Goal: Task Accomplishment & Management: Use online tool/utility

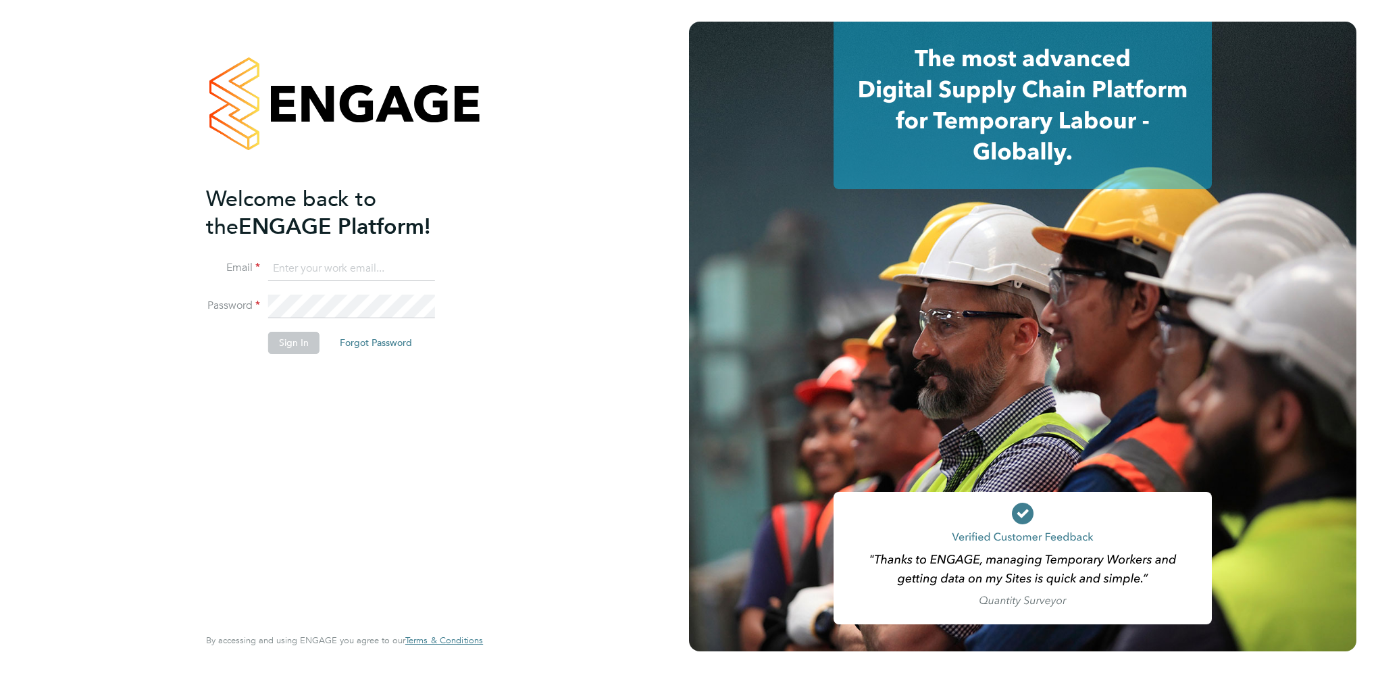
type input "[EMAIL_ADDRESS][PERSON_NAME][DOMAIN_NAME]"
click at [289, 344] on button "Sign In" at bounding box center [293, 343] width 51 height 22
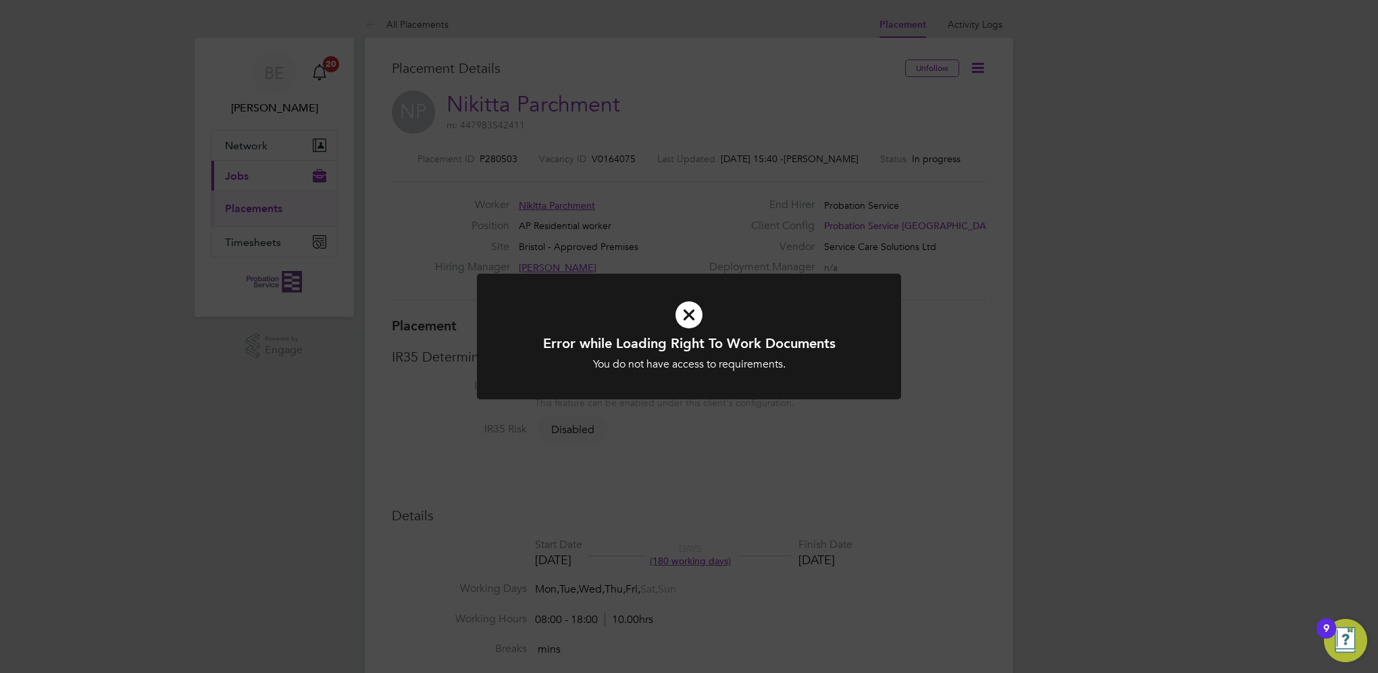
click at [698, 316] on icon at bounding box center [688, 314] width 351 height 53
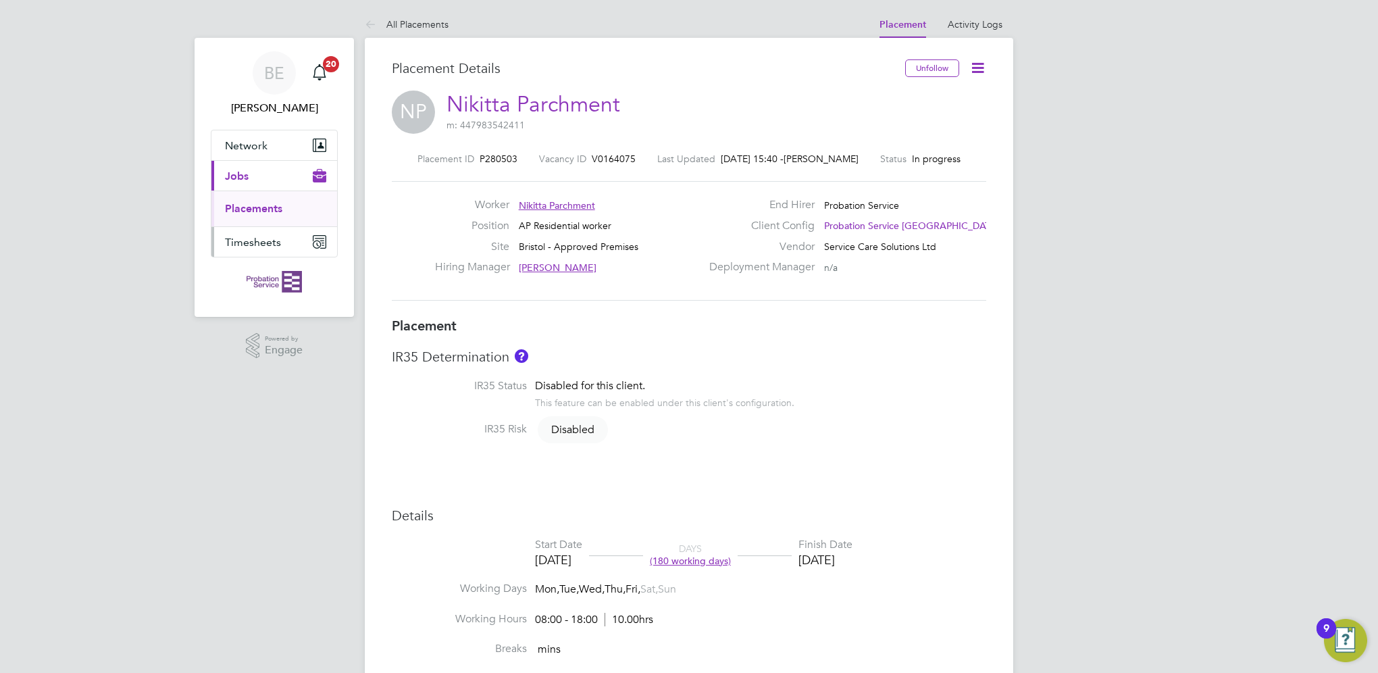
click at [276, 253] on button "Timesheets" at bounding box center [274, 242] width 126 height 30
click at [265, 241] on link "Timesheets" at bounding box center [253, 238] width 56 height 13
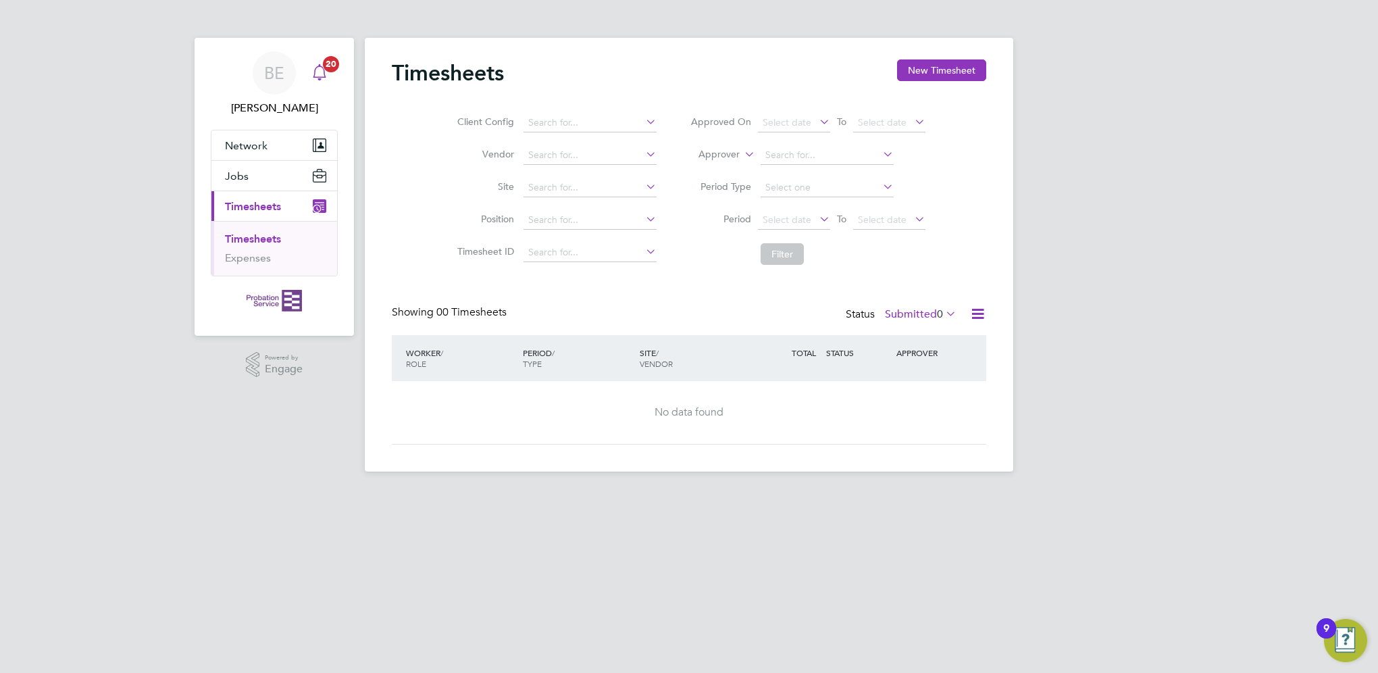
click at [332, 66] on span "20" at bounding box center [331, 64] width 16 height 16
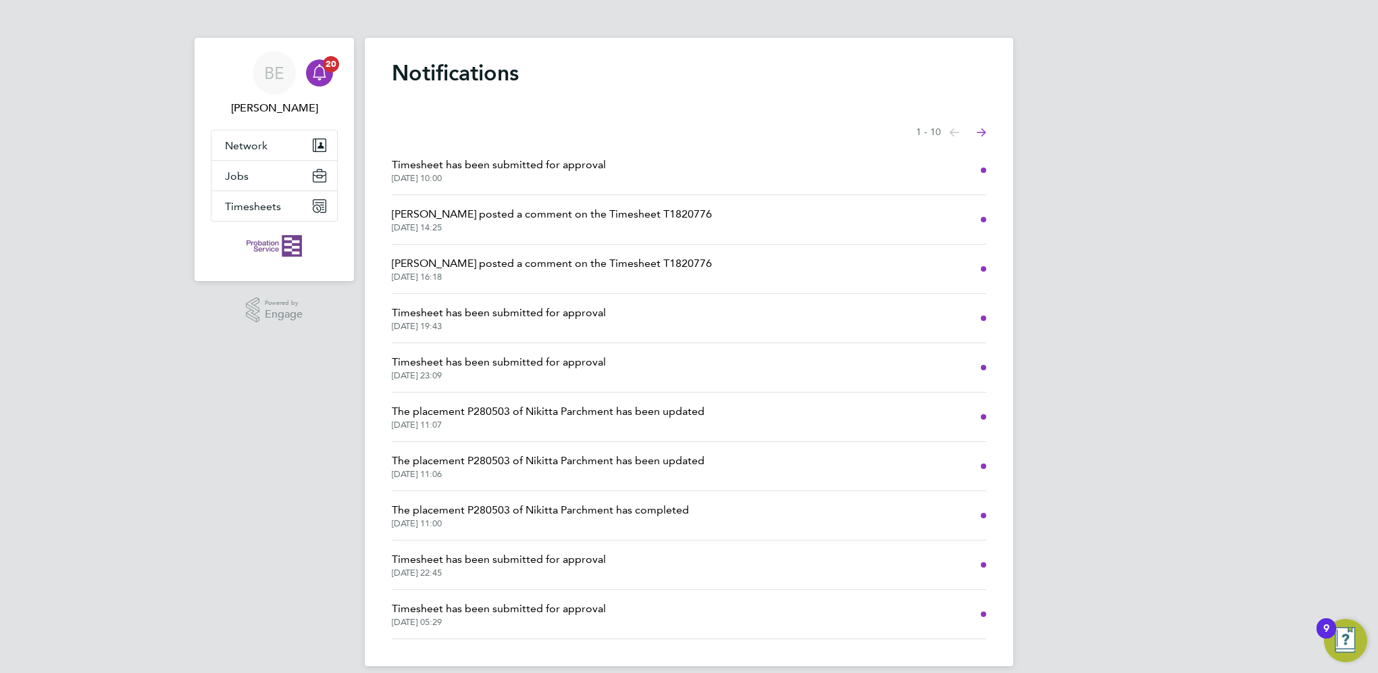
drag, startPoint x: 981, startPoint y: 221, endPoint x: 654, endPoint y: 221, distance: 327.5
click at [980, 221] on li "Oliver Jefferson posted a comment on the Timesheet T1820776 18 Sep 2025, 14:25" at bounding box center [689, 219] width 594 height 49
click at [573, 211] on span "Oliver Jefferson posted a comment on the Timesheet T1820776" at bounding box center [552, 214] width 320 height 16
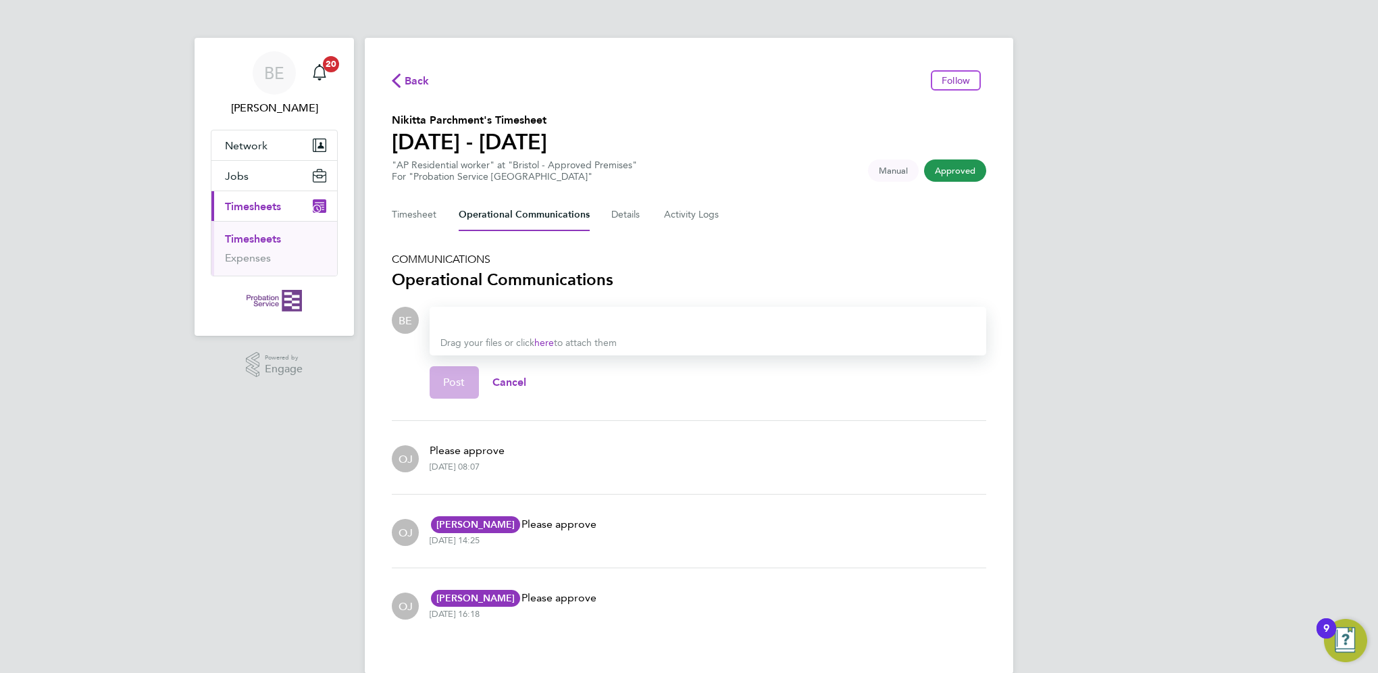
click at [970, 174] on span "Approved" at bounding box center [955, 170] width 62 height 22
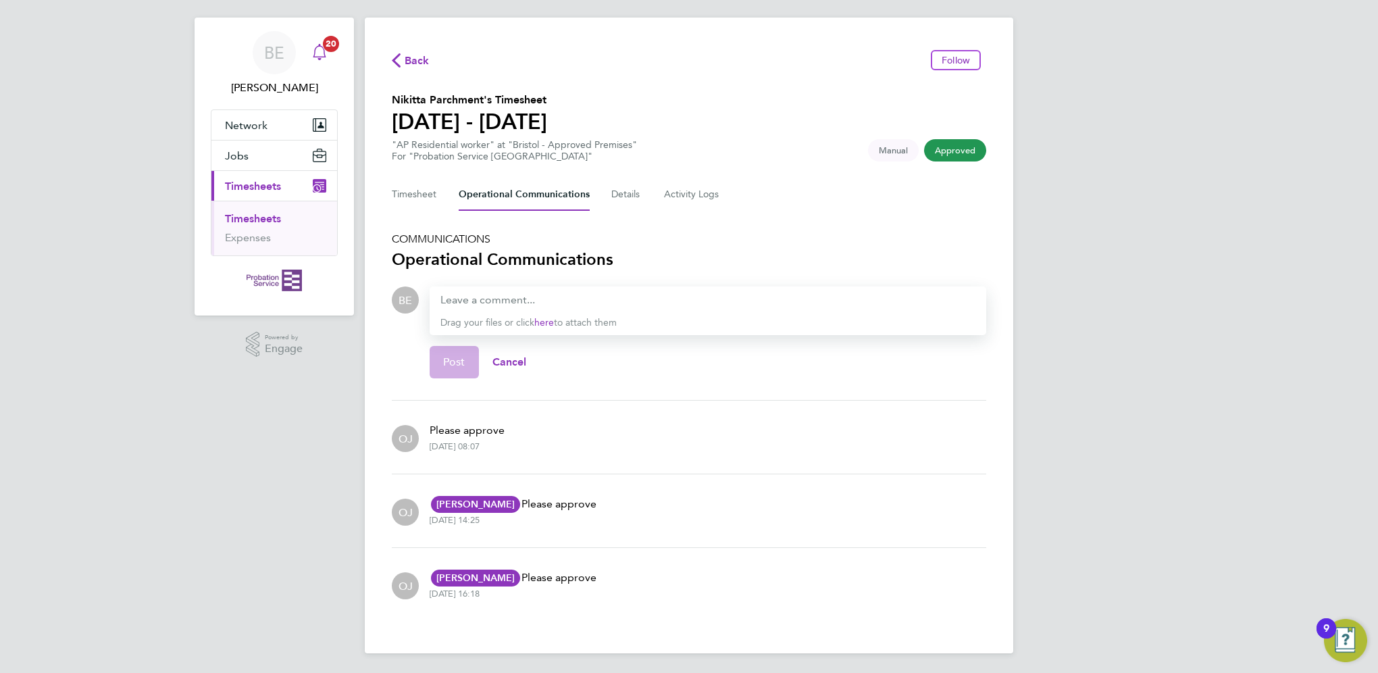
click at [313, 58] on icon "Main navigation" at bounding box center [319, 52] width 16 height 16
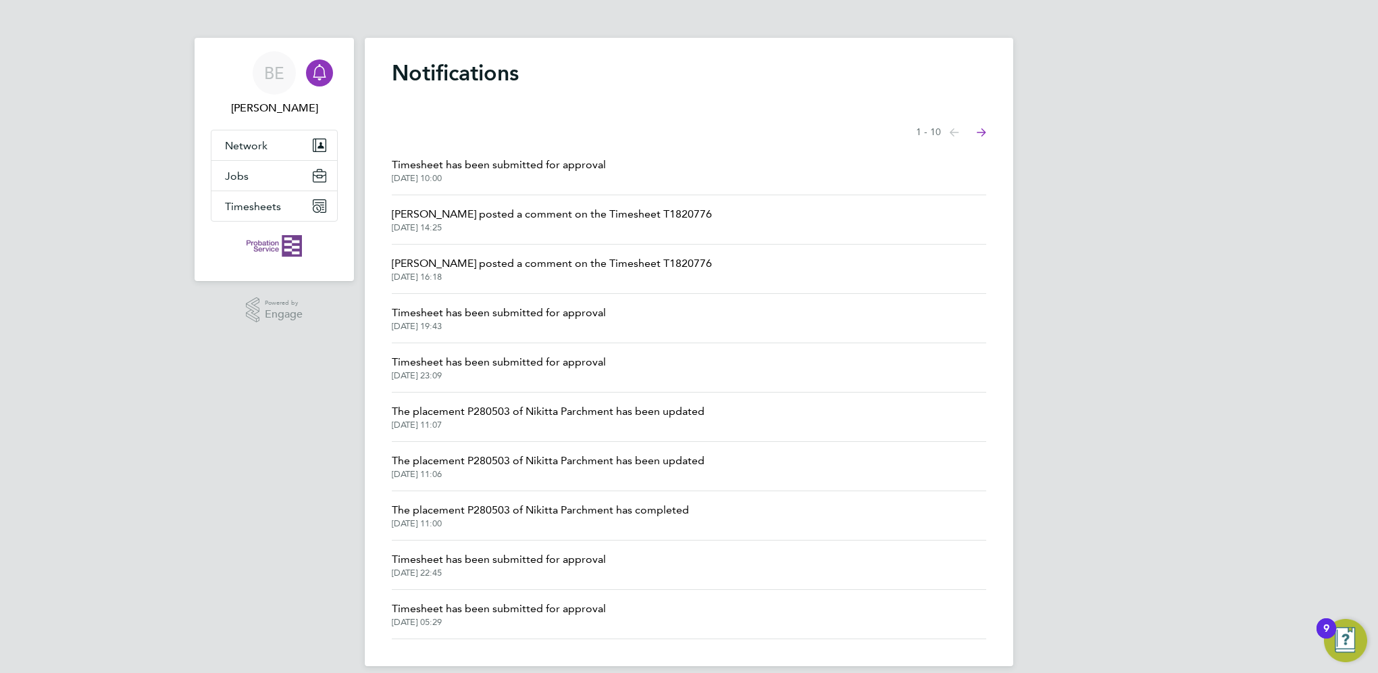
click at [510, 413] on span "The placement P280503 of Nikitta Parchment has been updated" at bounding box center [548, 411] width 313 height 16
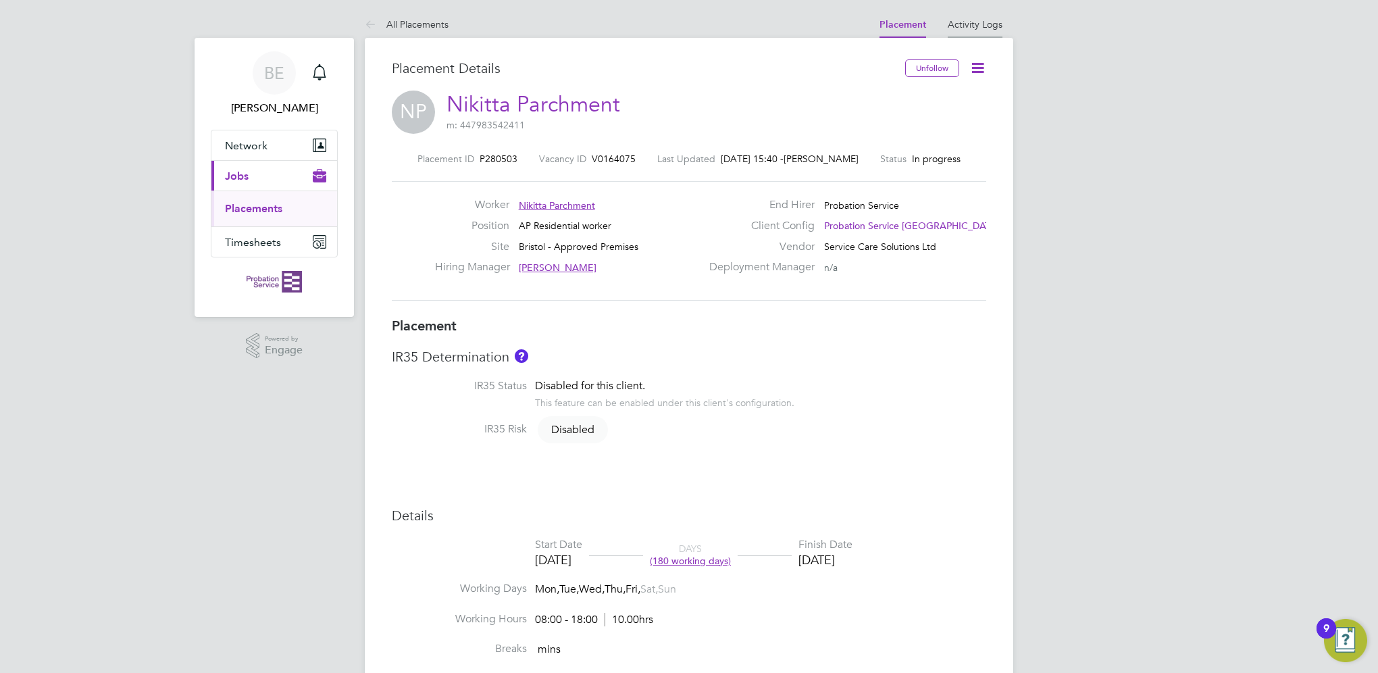
click at [974, 24] on link "Activity Logs" at bounding box center [974, 24] width 55 height 12
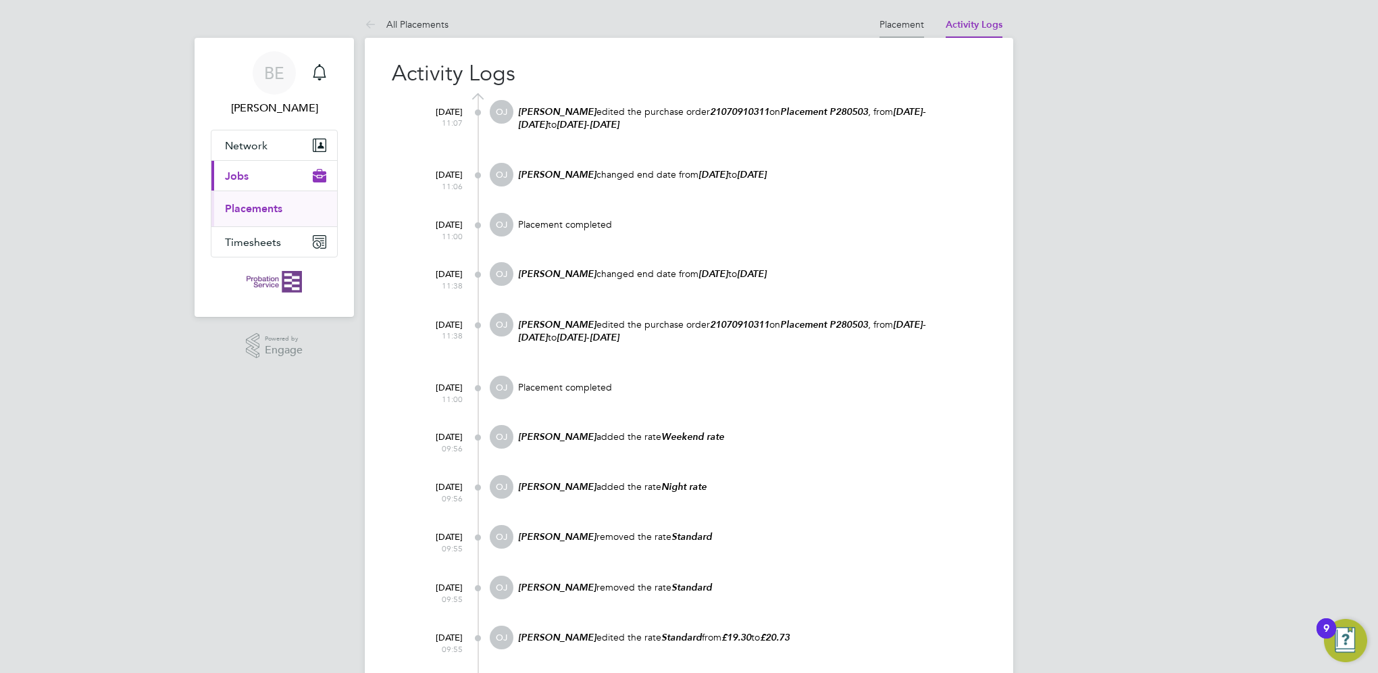
click at [922, 23] on link "Placement" at bounding box center [901, 24] width 45 height 12
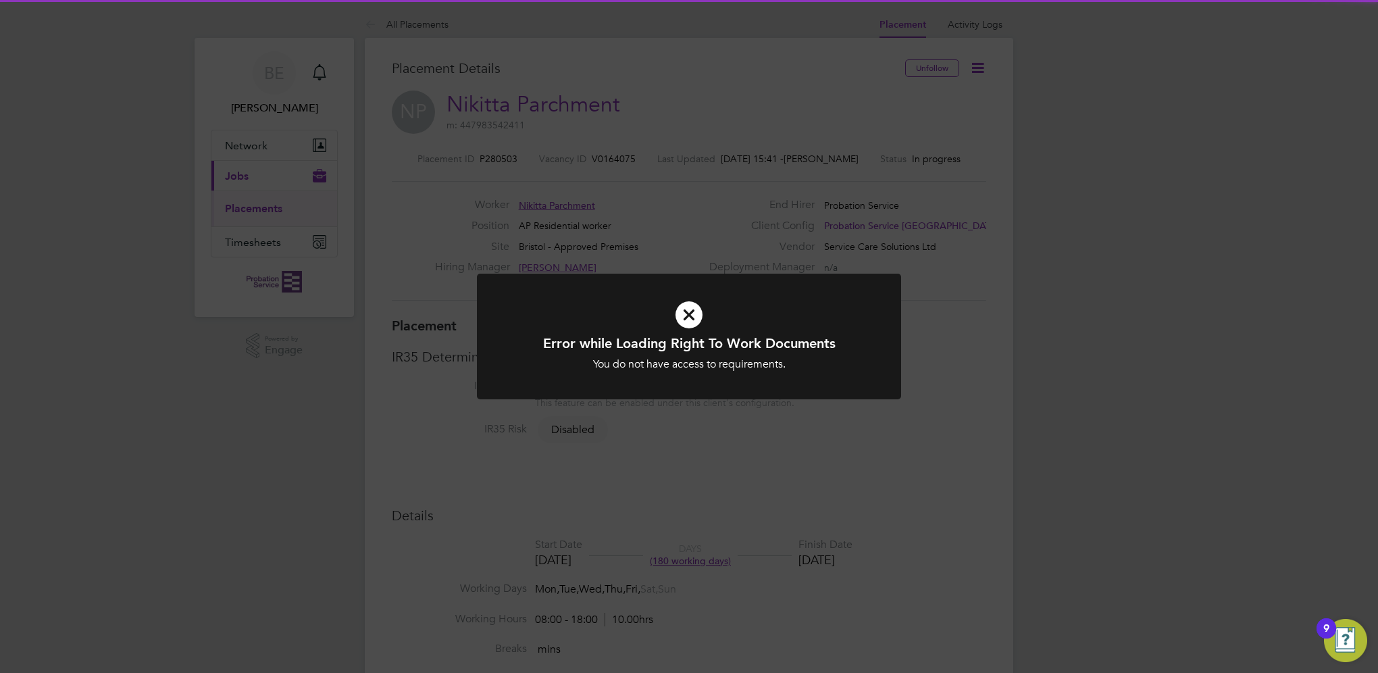
click at [732, 298] on icon at bounding box center [688, 314] width 351 height 53
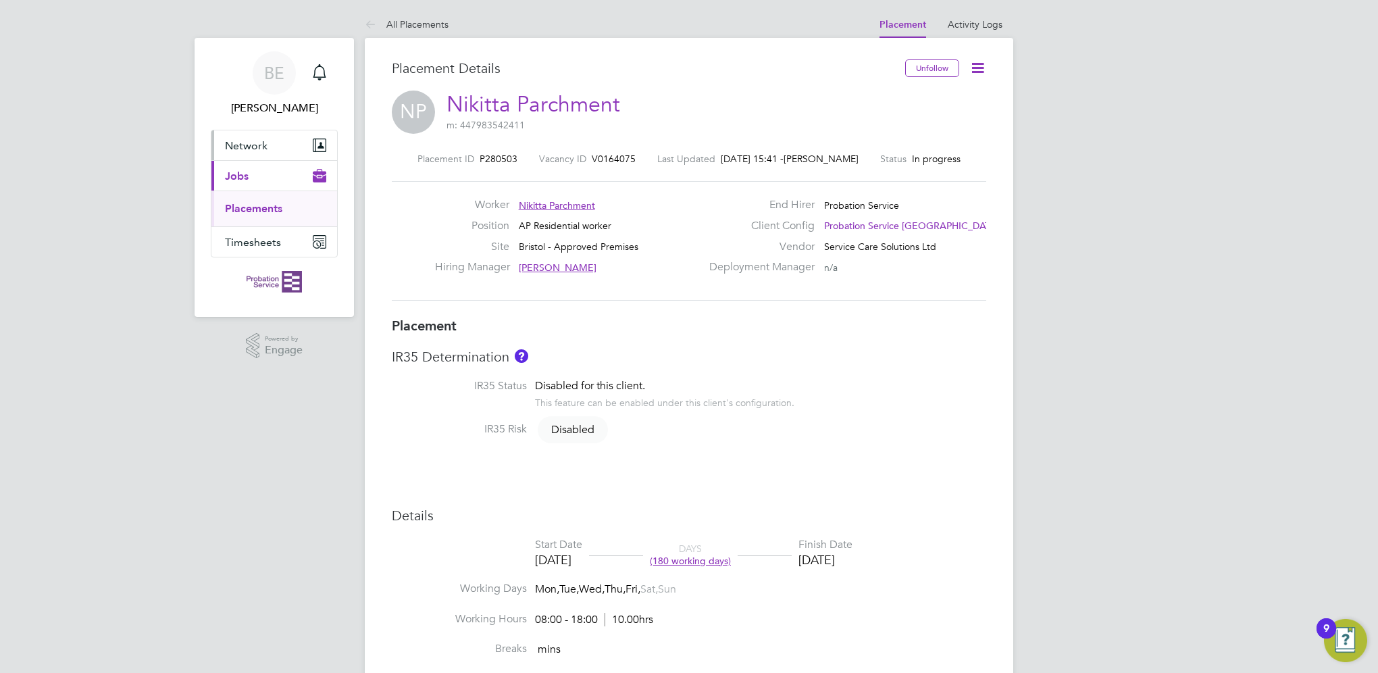
click at [283, 155] on button "Network" at bounding box center [274, 145] width 126 height 30
click at [267, 219] on button "Current page: Jobs" at bounding box center [274, 212] width 126 height 30
click at [267, 255] on button "Timesheets" at bounding box center [274, 242] width 126 height 30
click at [254, 235] on link "Timesheets" at bounding box center [253, 238] width 56 height 13
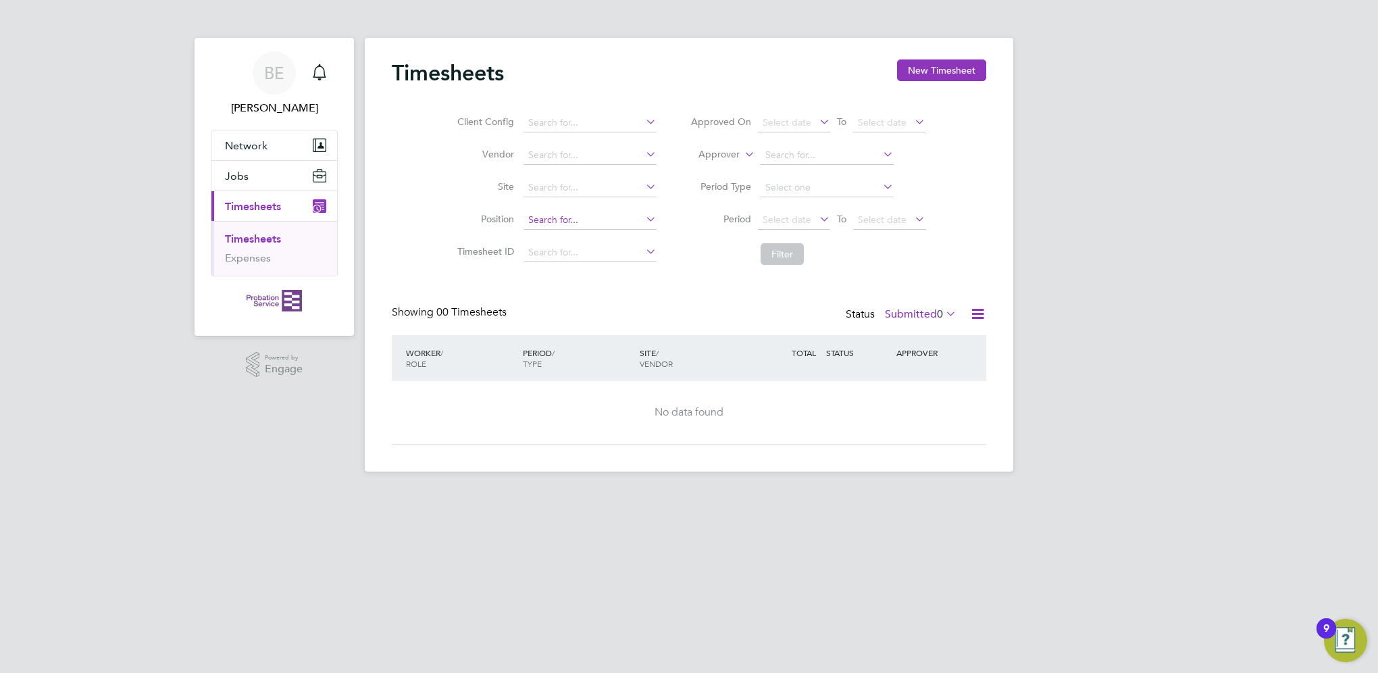
click at [528, 224] on input at bounding box center [589, 220] width 133 height 19
click at [643, 224] on icon at bounding box center [643, 218] width 0 height 19
click at [629, 117] on input at bounding box center [589, 122] width 133 height 19
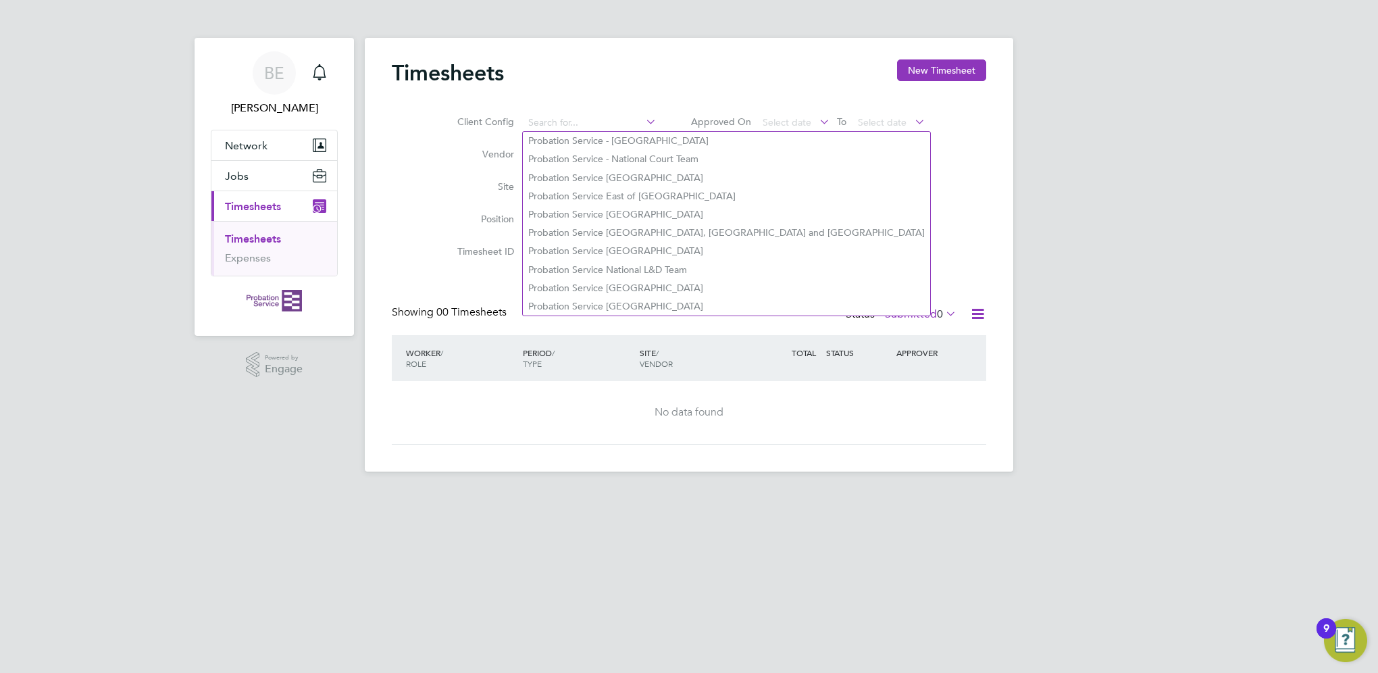
click at [626, 95] on div "Timesheets New Timesheet" at bounding box center [689, 79] width 594 height 41
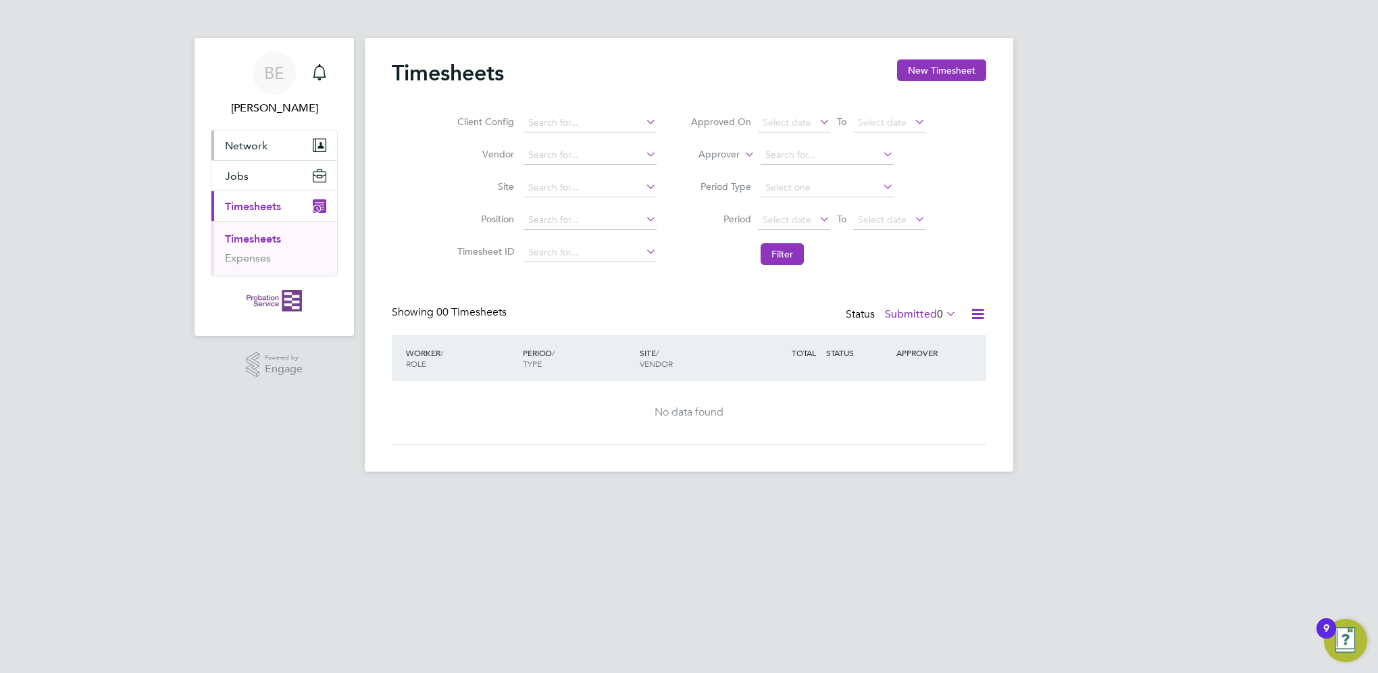
click at [276, 138] on button "Network" at bounding box center [274, 145] width 126 height 30
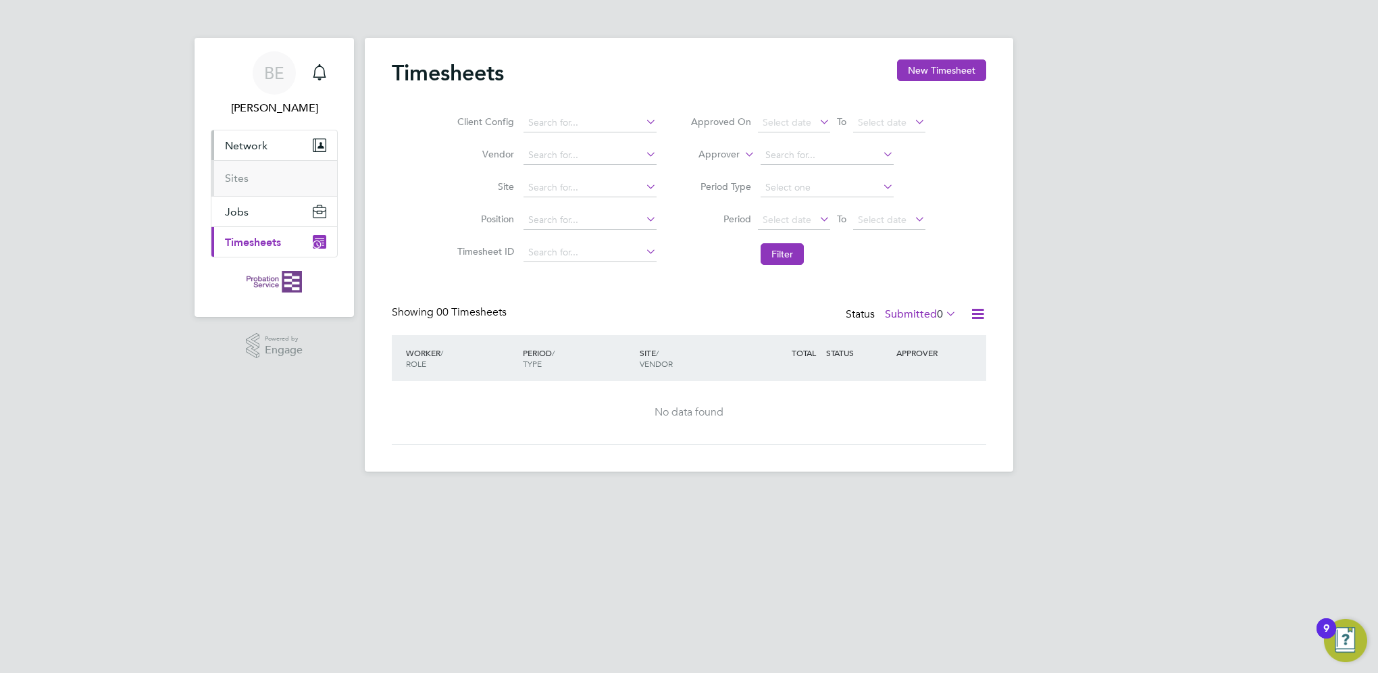
click at [261, 188] on ul "Sites" at bounding box center [274, 178] width 126 height 36
click at [257, 203] on button "Jobs" at bounding box center [274, 212] width 126 height 30
